Goal: Information Seeking & Learning: Learn about a topic

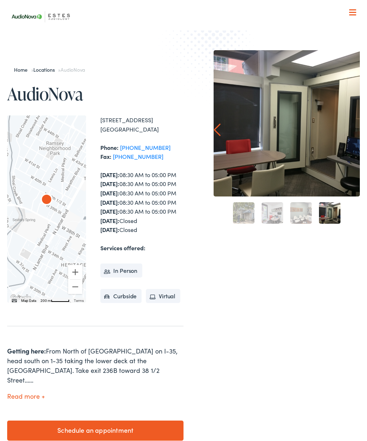
click at [350, 18] on nav "What We Offer Comprehensive & Holistic Care Hearing Testing & Evaluation Hearin…" at bounding box center [183, 73] width 352 height 147
click at [351, 10] on div at bounding box center [352, 12] width 7 height 7
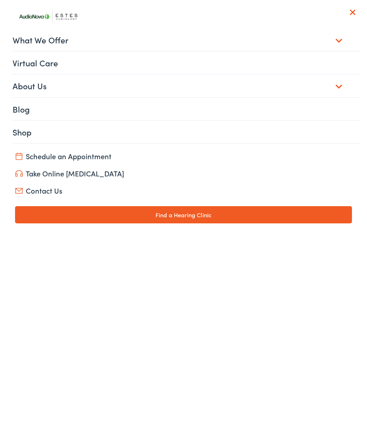
click at [16, 107] on link "Blog" at bounding box center [186, 109] width 347 height 22
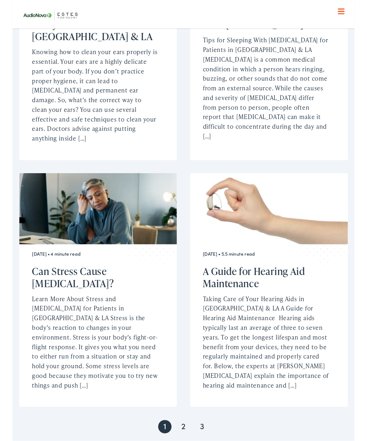
scroll to position [1129, 0]
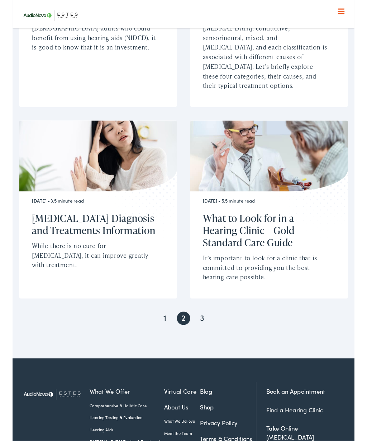
scroll to position [1163, 0]
click at [203, 334] on link "3" at bounding box center [203, 341] width 14 height 14
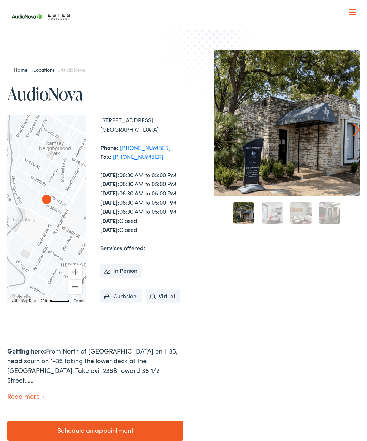
click at [354, 6] on nav "What We Offer Comprehensive & Holistic Care Hearing Testing & Evaluation Hearin…" at bounding box center [183, 73] width 352 height 147
click at [350, 10] on span at bounding box center [352, 9] width 7 height 1
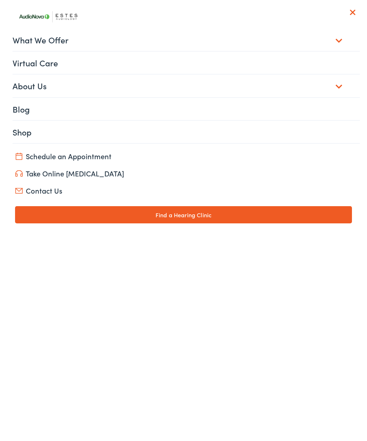
click at [19, 37] on link "What We Offer" at bounding box center [186, 40] width 347 height 22
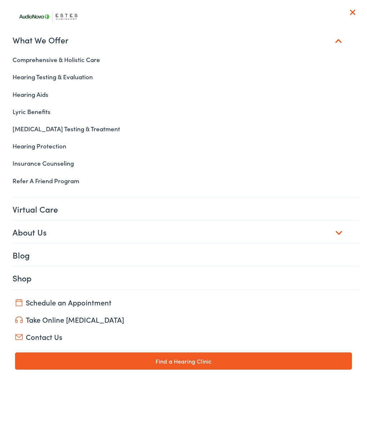
click at [14, 104] on link "Lyric Benefits" at bounding box center [183, 111] width 352 height 17
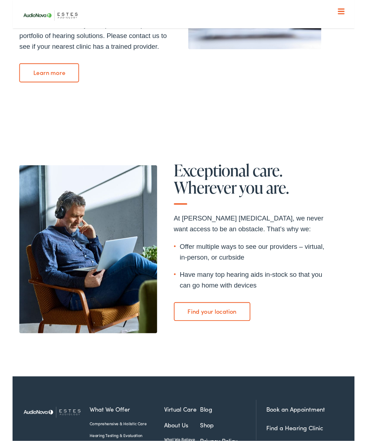
scroll to position [1280, 0]
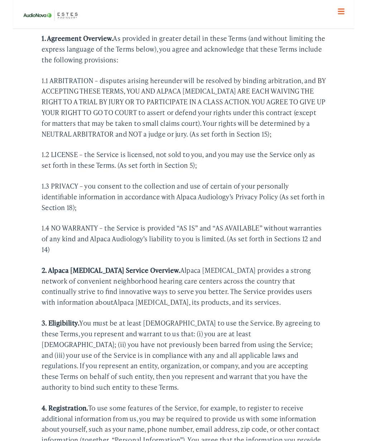
scroll to position [216, 0]
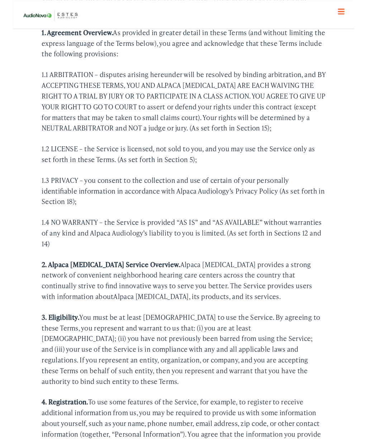
click at [47, 359] on p "3. Eligibility. You must be at least [DEMOGRAPHIC_DATA] to use the Service. By …" at bounding box center [183, 374] width 305 height 80
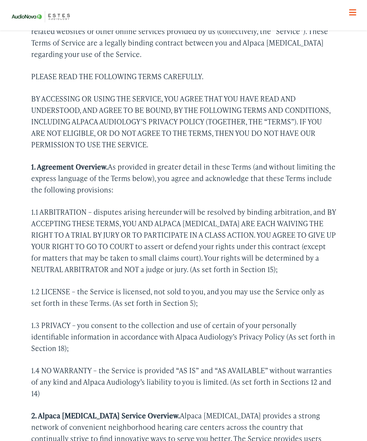
scroll to position [0, 0]
